Goal: Navigation & Orientation: Find specific page/section

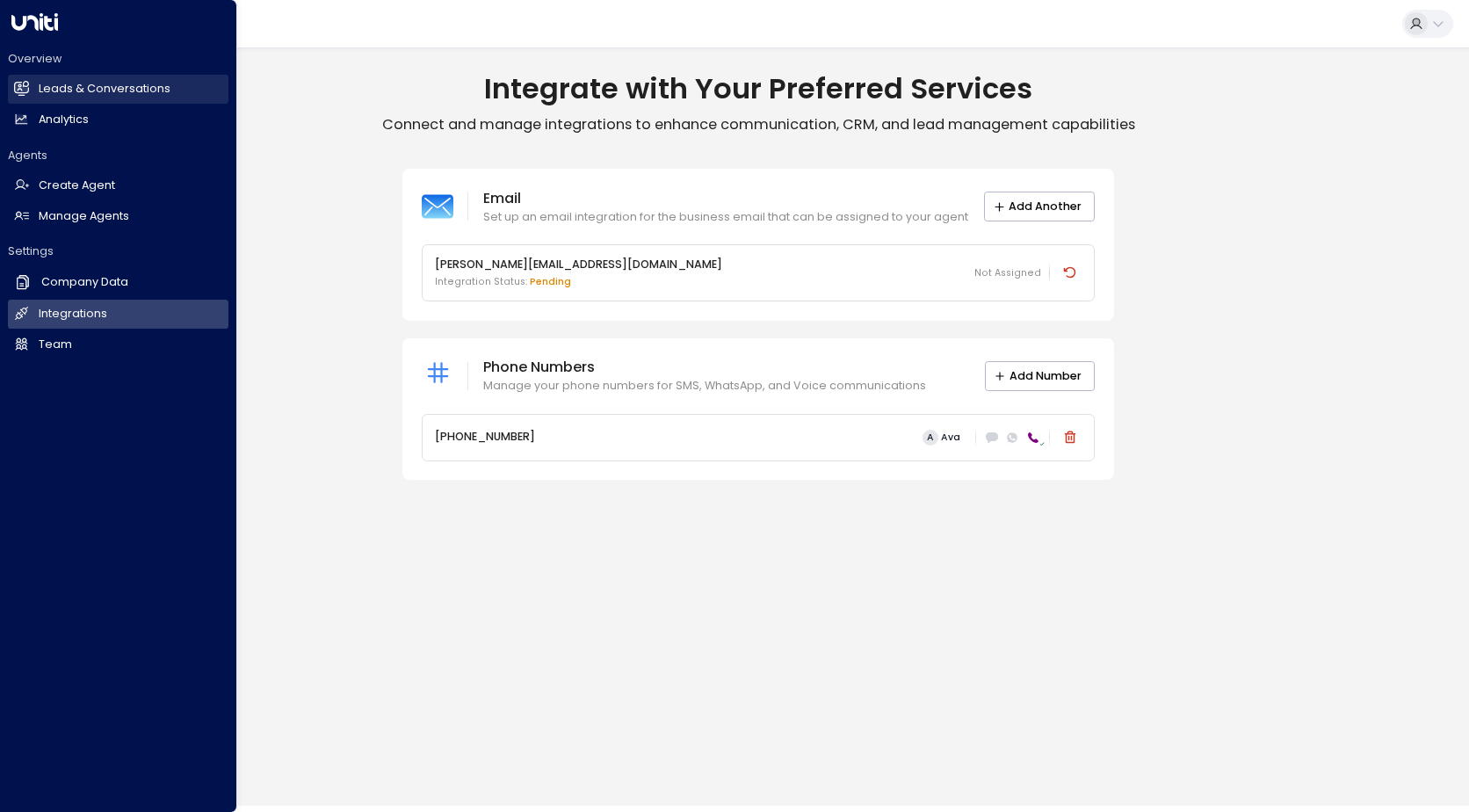
click at [64, 82] on h2 "Leads & Conversations" at bounding box center [105, 89] width 132 height 17
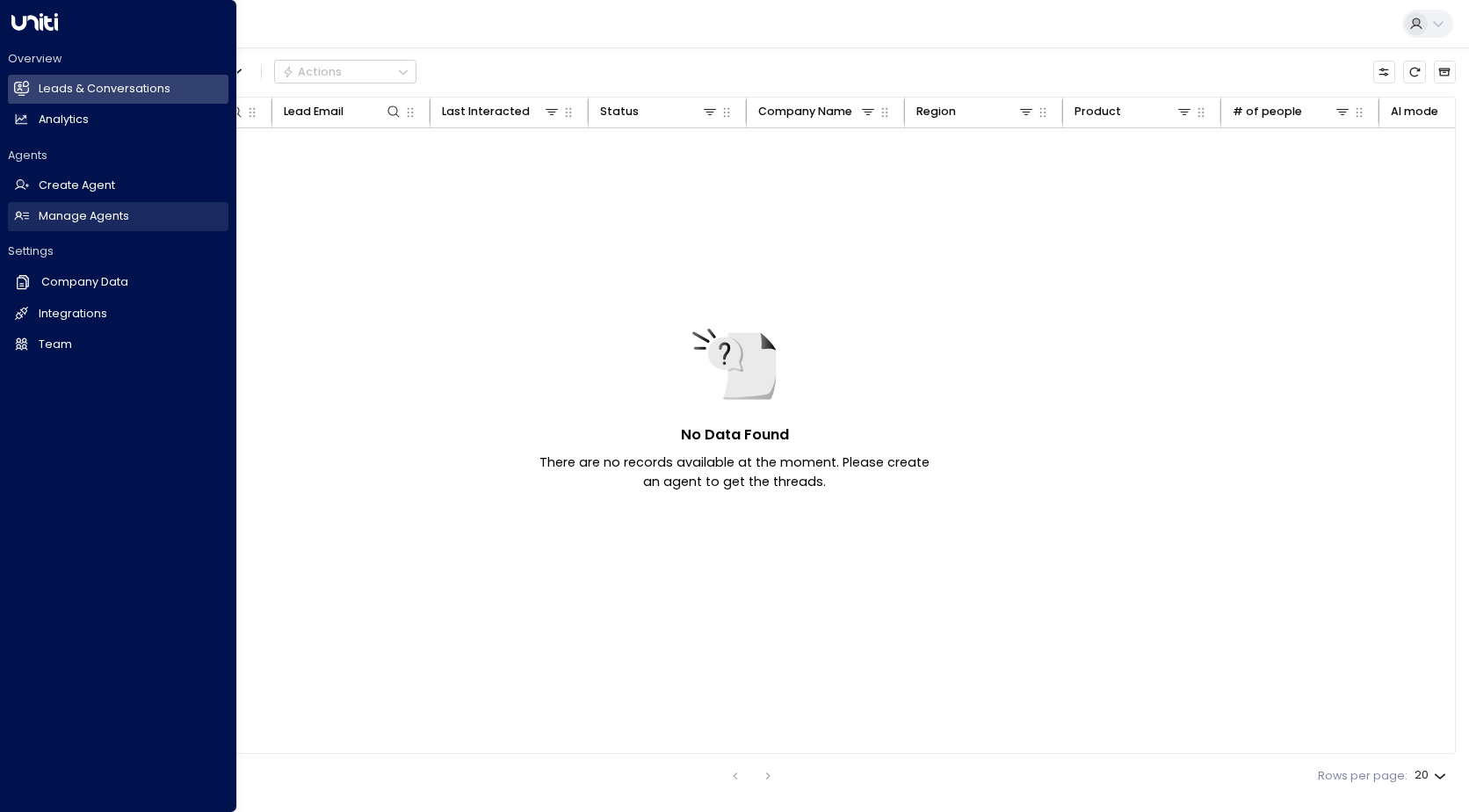
click at [80, 206] on link "Manage Agents Manage Agents" at bounding box center [118, 217] width 220 height 29
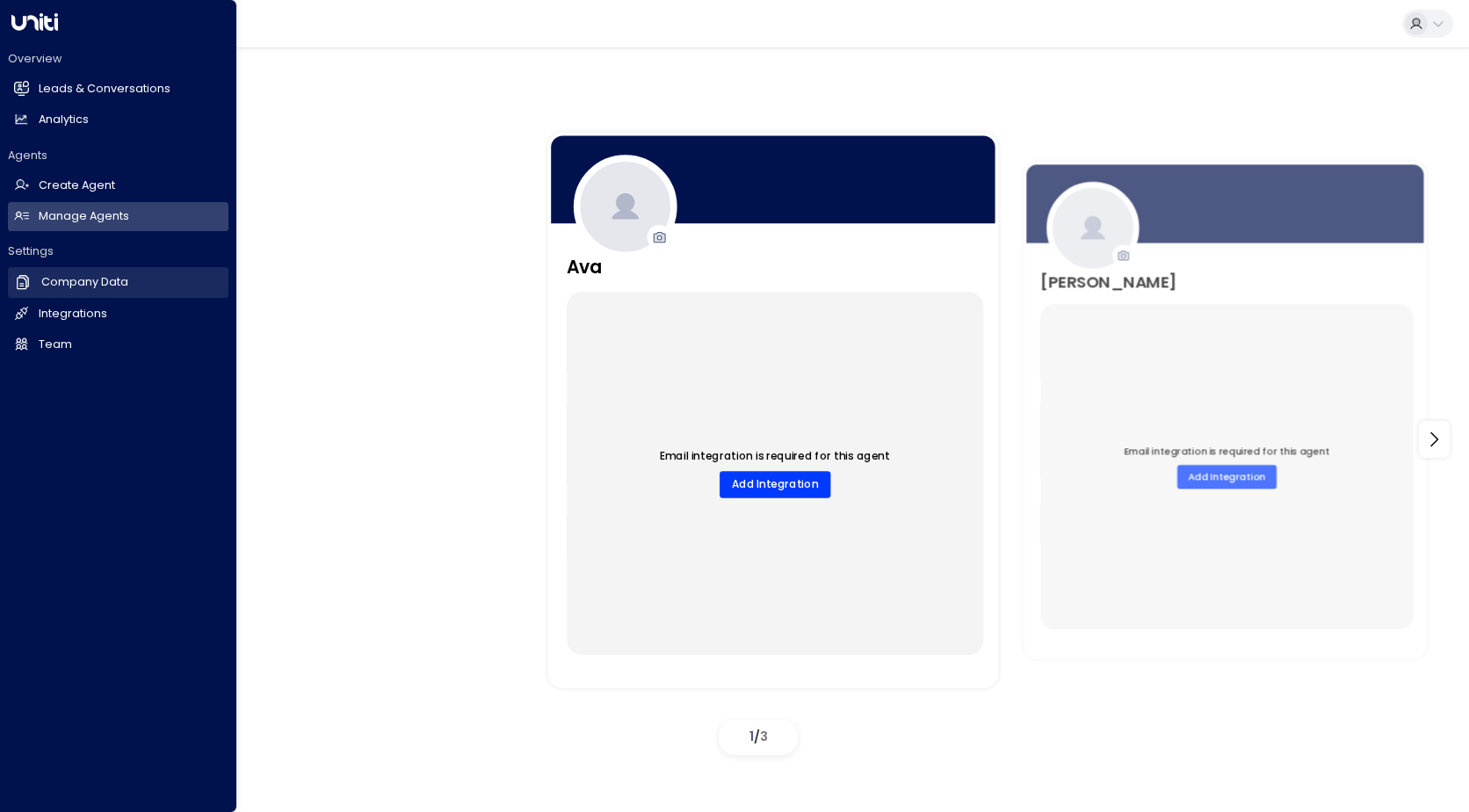
click at [74, 281] on h2 "Company Data" at bounding box center [85, 283] width 87 height 17
